Goal: Transaction & Acquisition: Book appointment/travel/reservation

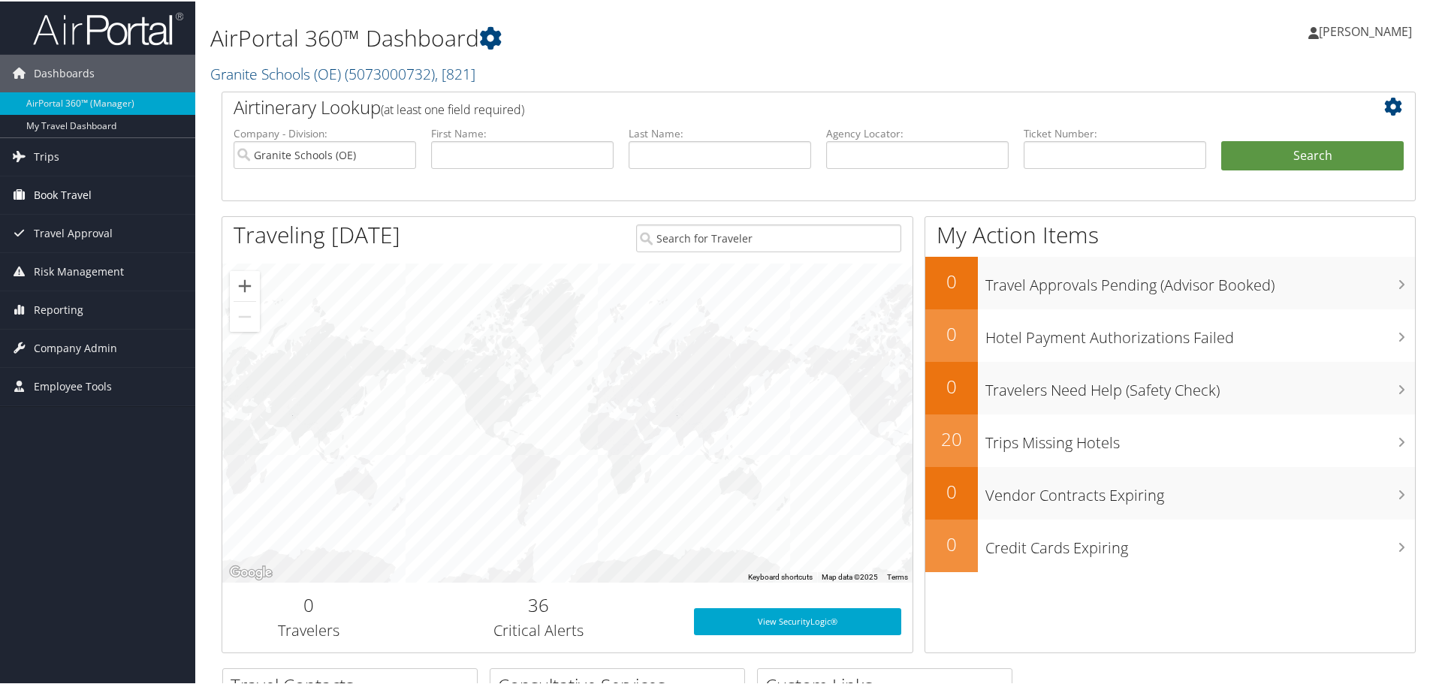
click at [61, 190] on span "Book Travel" at bounding box center [63, 194] width 58 height 38
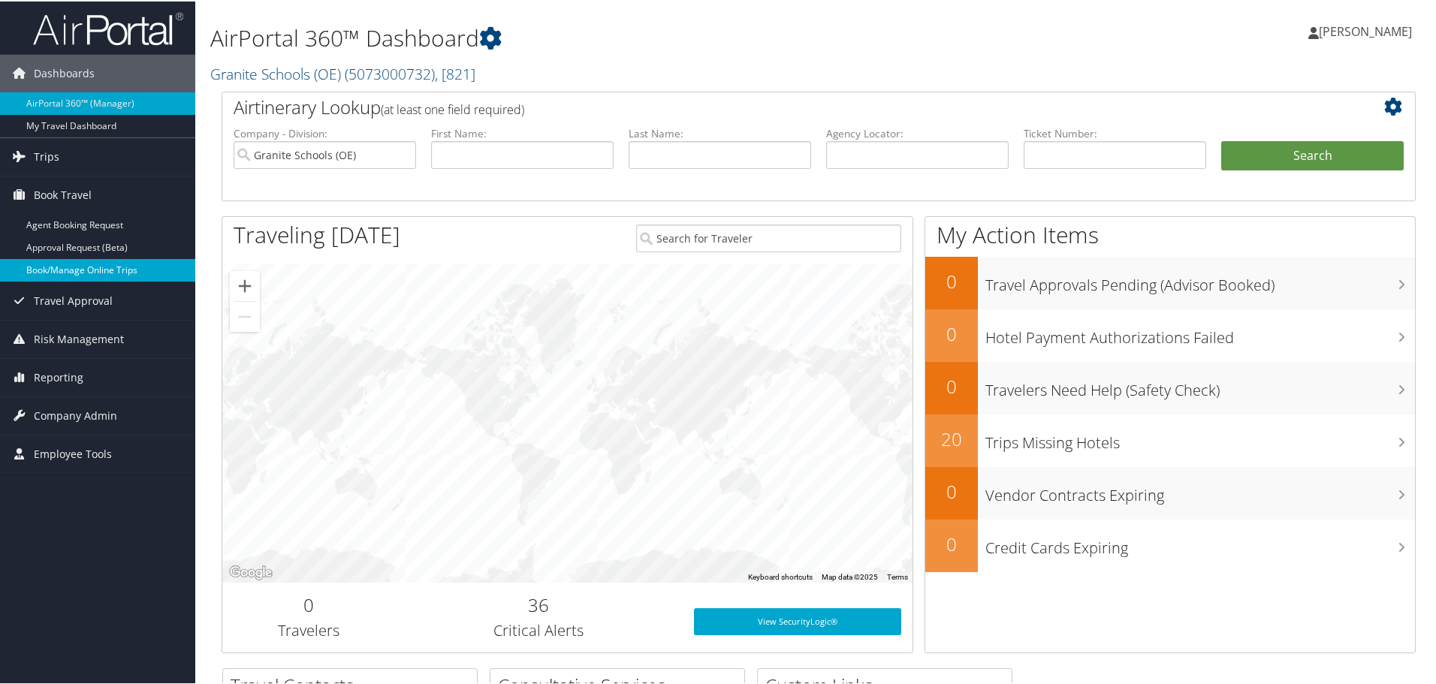
click at [52, 261] on link "Book/Manage Online Trips" at bounding box center [97, 269] width 195 height 23
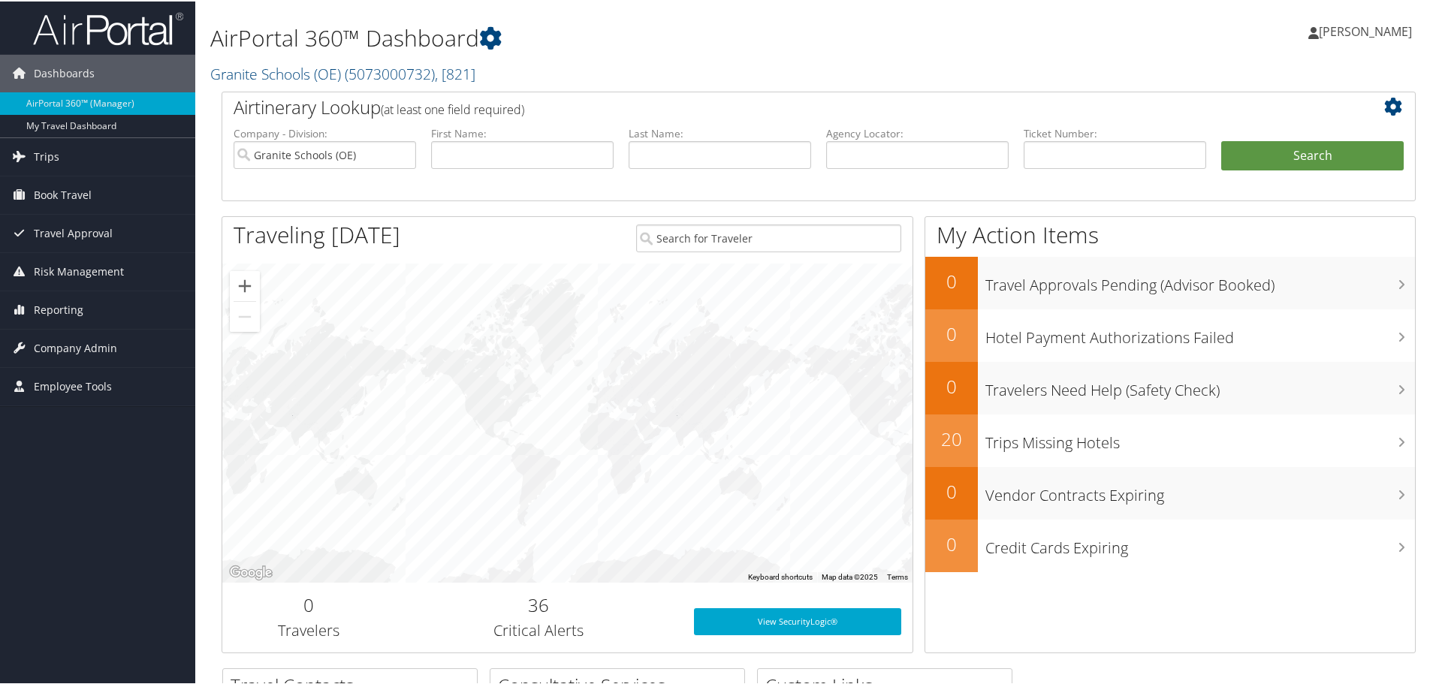
drag, startPoint x: 1433, startPoint y: 116, endPoint x: 1440, endPoint y: 85, distance: 31.5
click at [1435, 86] on html "Menu Dashboards ► AirPortal 360™ (Manager) My Travel Dashboard Trips ► Airtiner…" at bounding box center [721, 342] width 1442 height 684
